Goal: Transaction & Acquisition: Download file/media

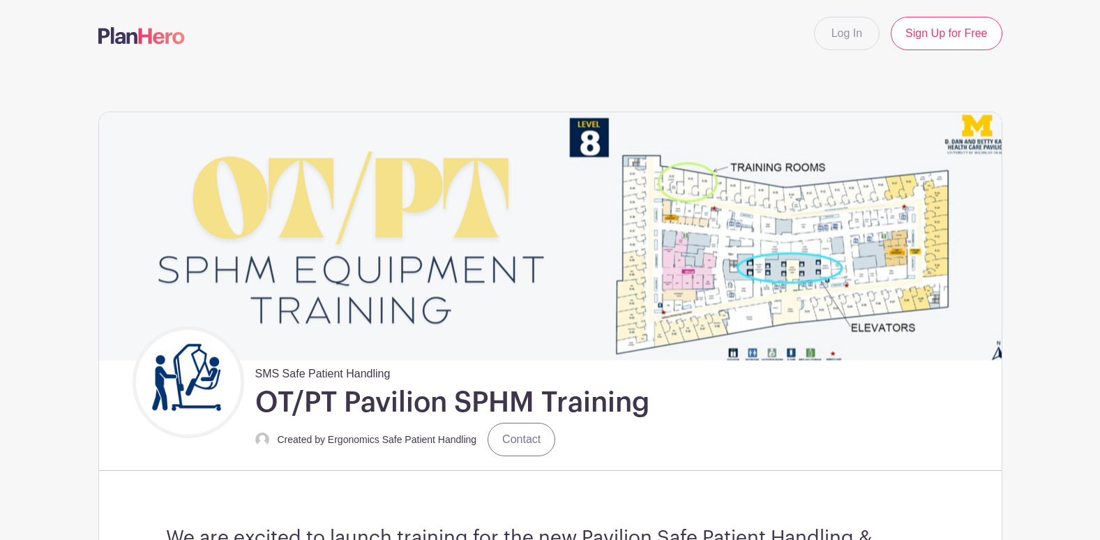
scroll to position [558, 0]
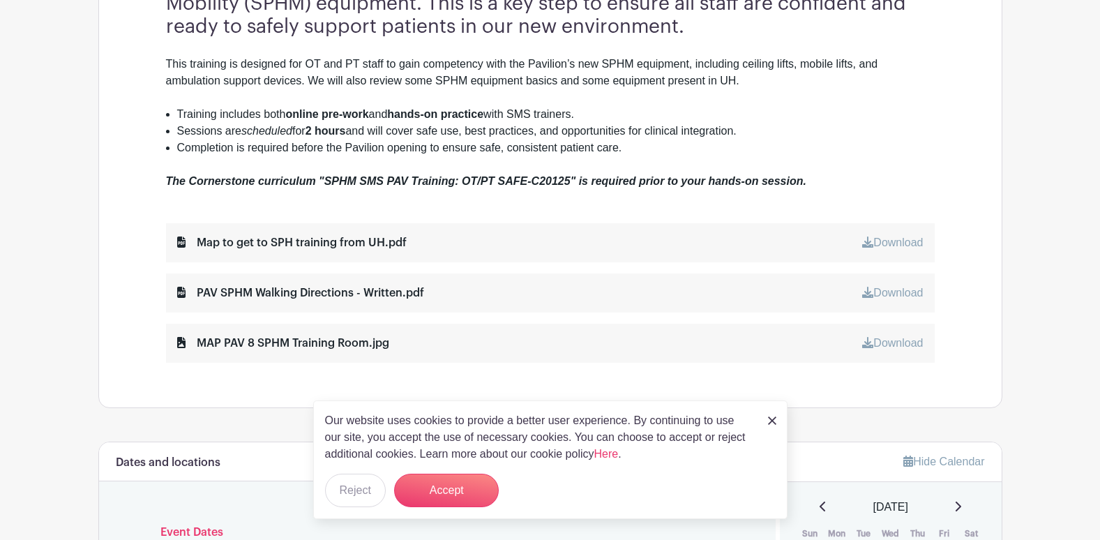
click at [897, 242] on link "Download" at bounding box center [892, 242] width 61 height 12
click at [906, 294] on link "Download" at bounding box center [892, 293] width 61 height 12
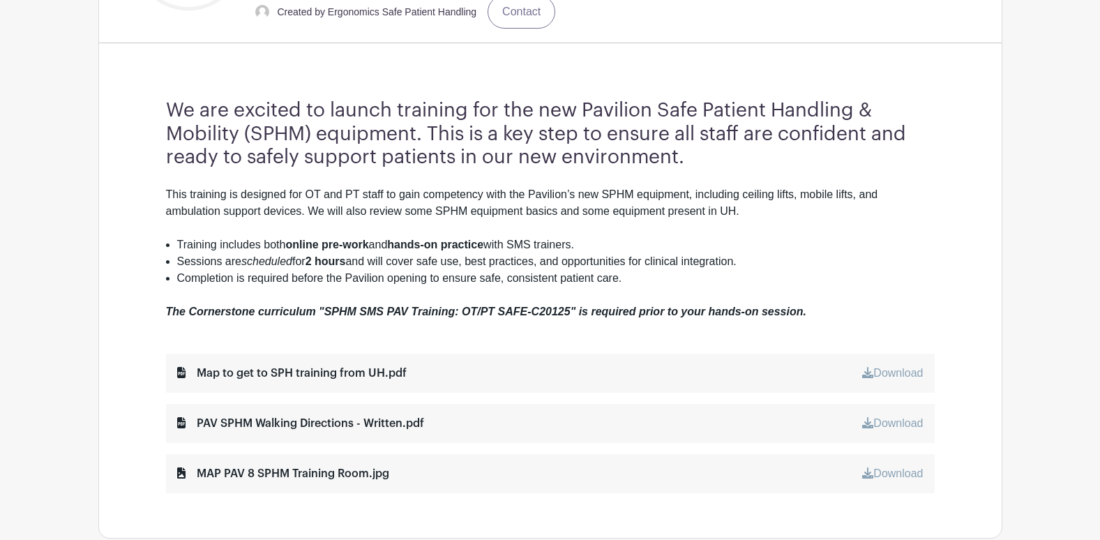
scroll to position [488, 0]
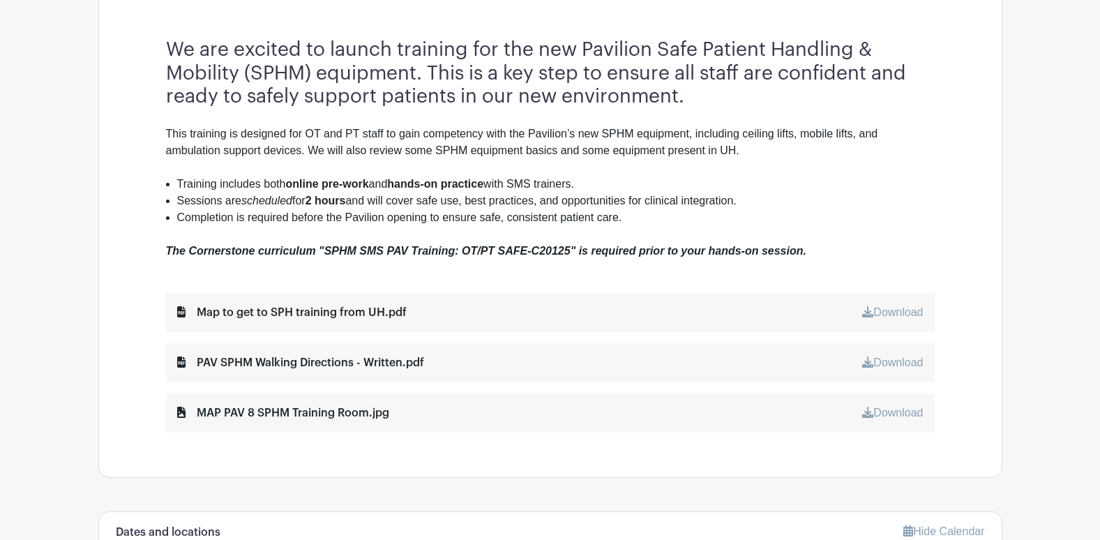
click at [908, 407] on link "Download" at bounding box center [892, 413] width 61 height 12
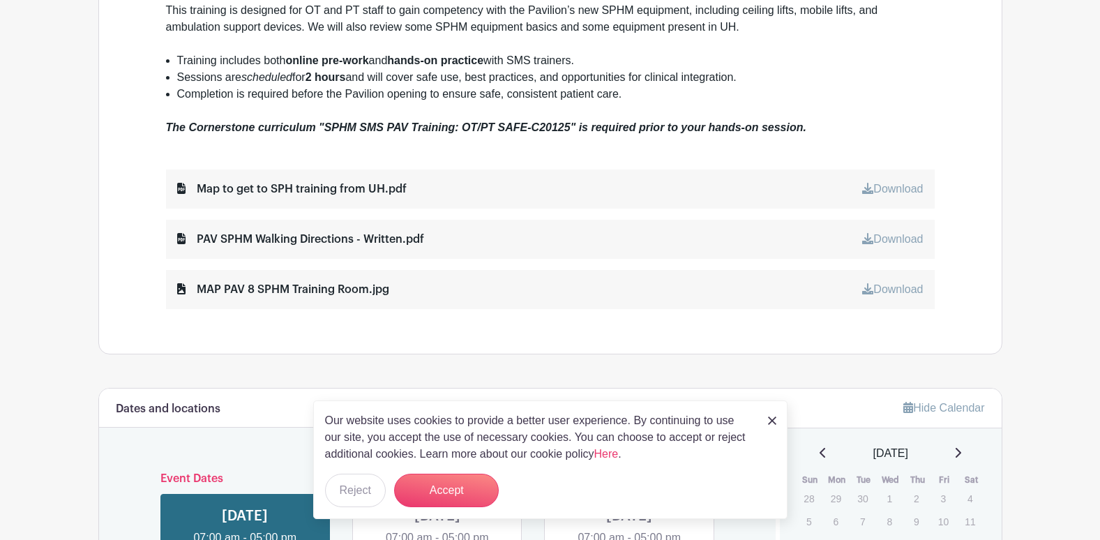
scroll to position [682, 0]
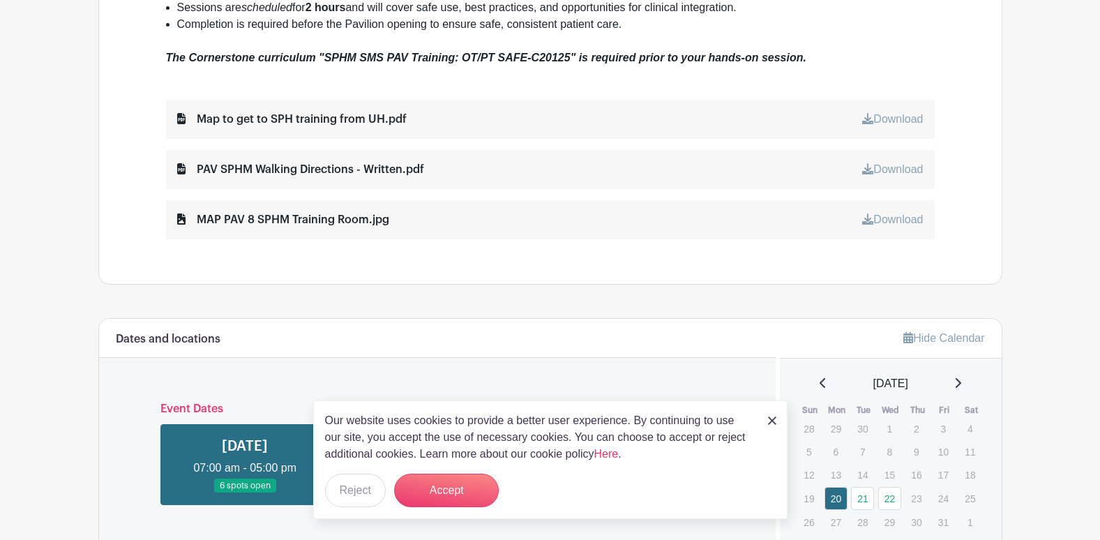
click at [896, 223] on link "Download" at bounding box center [892, 219] width 61 height 12
